Goal: Find specific page/section: Find specific page/section

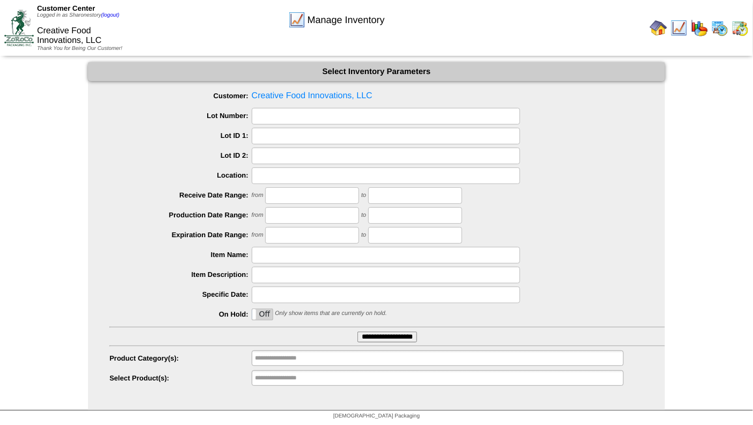
click at [740, 25] on img at bounding box center [740, 27] width 17 height 17
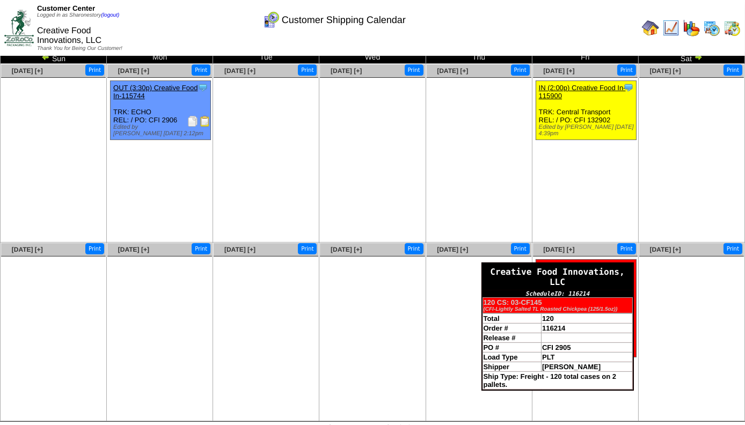
scroll to position [21, 0]
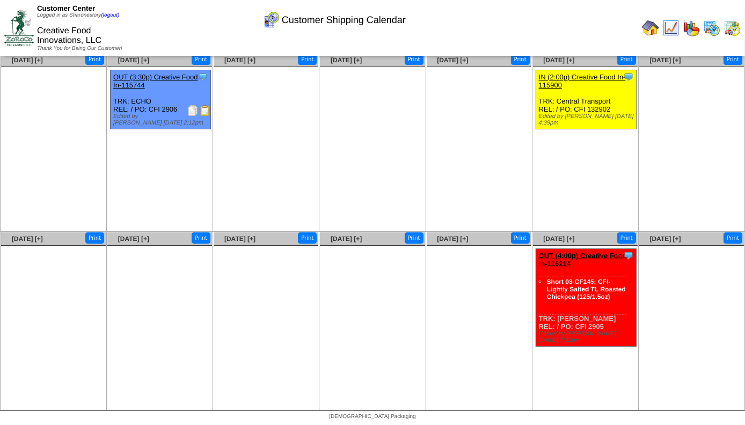
click at [713, 32] on img at bounding box center [712, 27] width 17 height 17
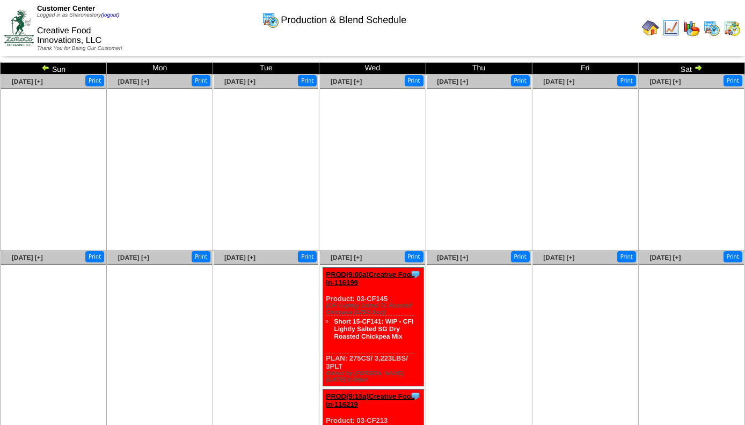
click at [704, 191] on ul at bounding box center [692, 169] width 105 height 161
